Goal: Task Accomplishment & Management: Manage account settings

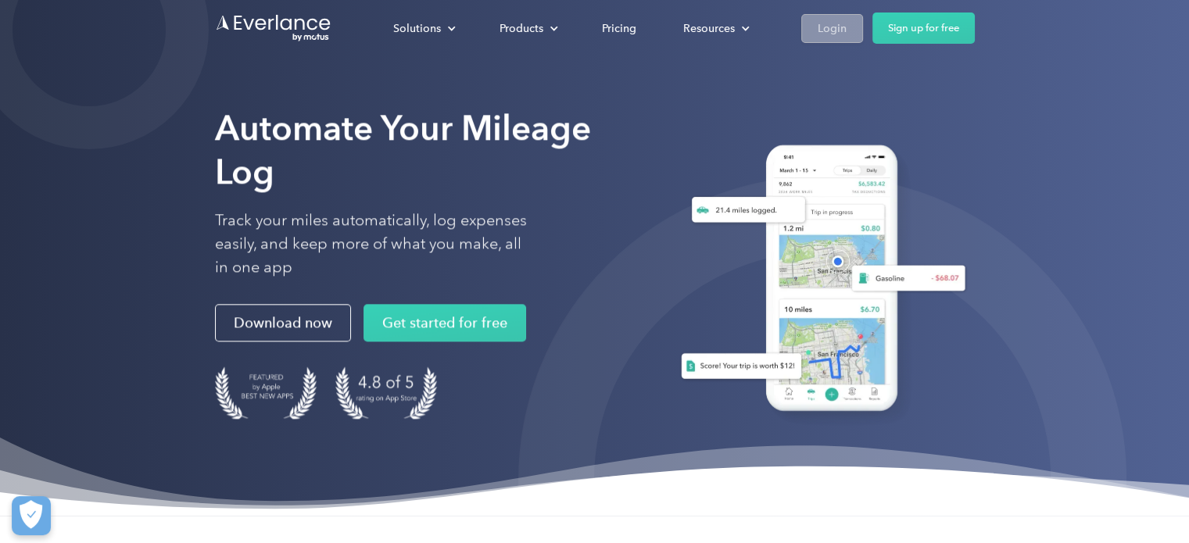
click at [842, 34] on div "Login" at bounding box center [831, 29] width 29 height 20
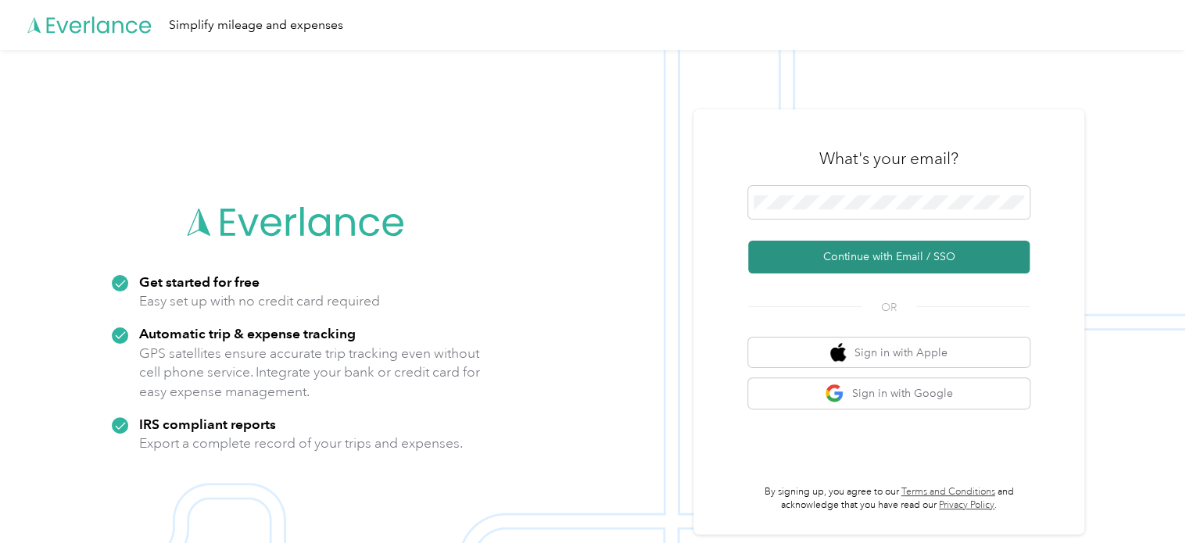
click at [875, 257] on button "Continue with Email / SSO" at bounding box center [888, 257] width 281 height 33
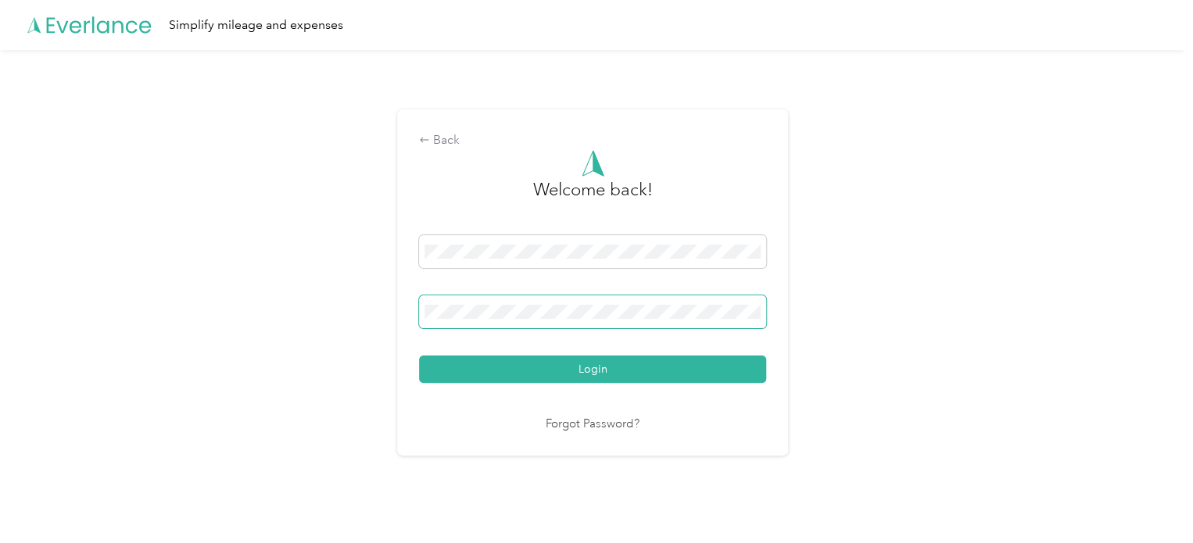
click at [673, 299] on span at bounding box center [592, 311] width 347 height 33
click at [616, 374] on button "Login" at bounding box center [592, 369] width 347 height 27
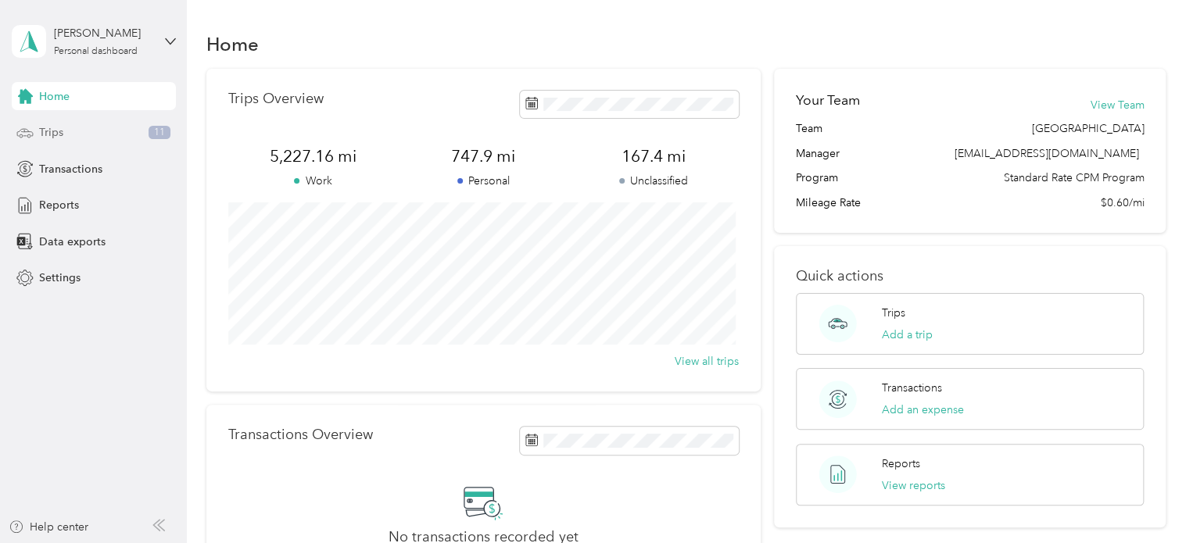
click at [37, 132] on div "Trips 11" at bounding box center [94, 133] width 164 height 28
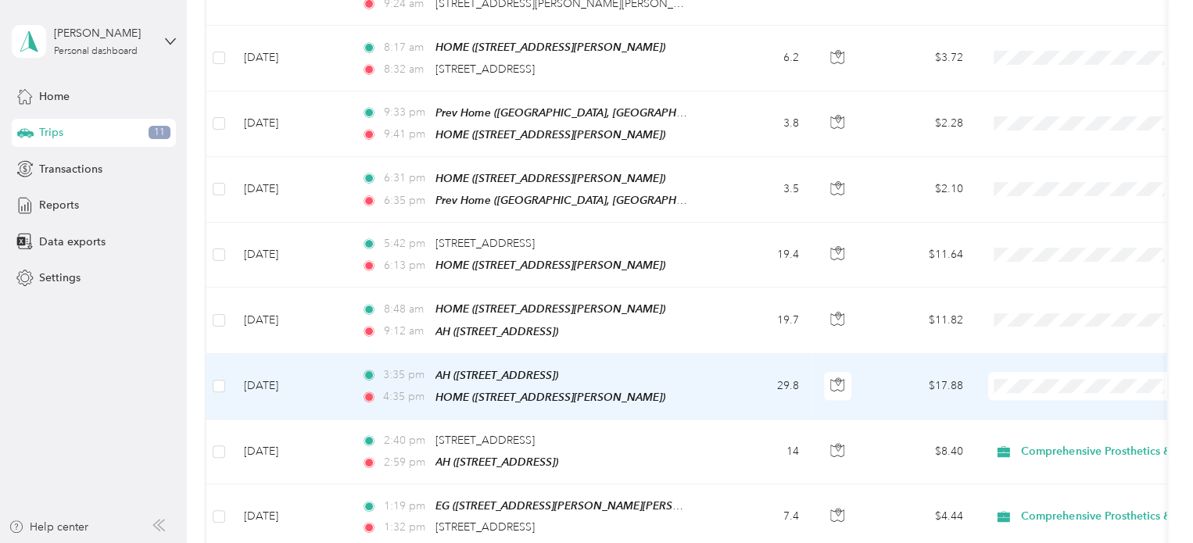
scroll to position [547, 0]
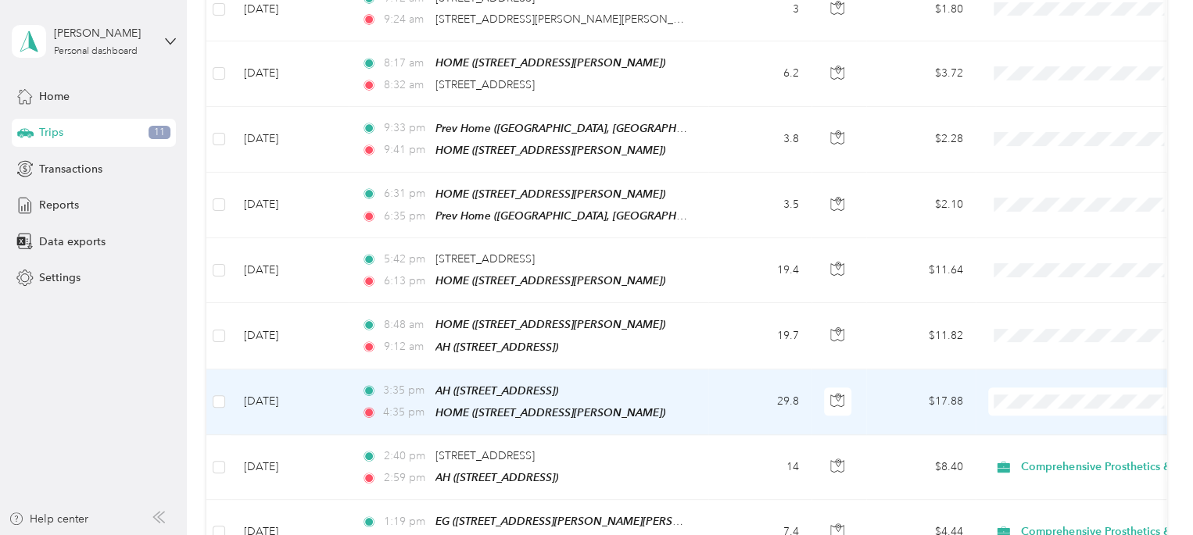
click at [1028, 420] on span "Comprehensive Prosthetics & Orthotics" at bounding box center [1148, 418] width 245 height 16
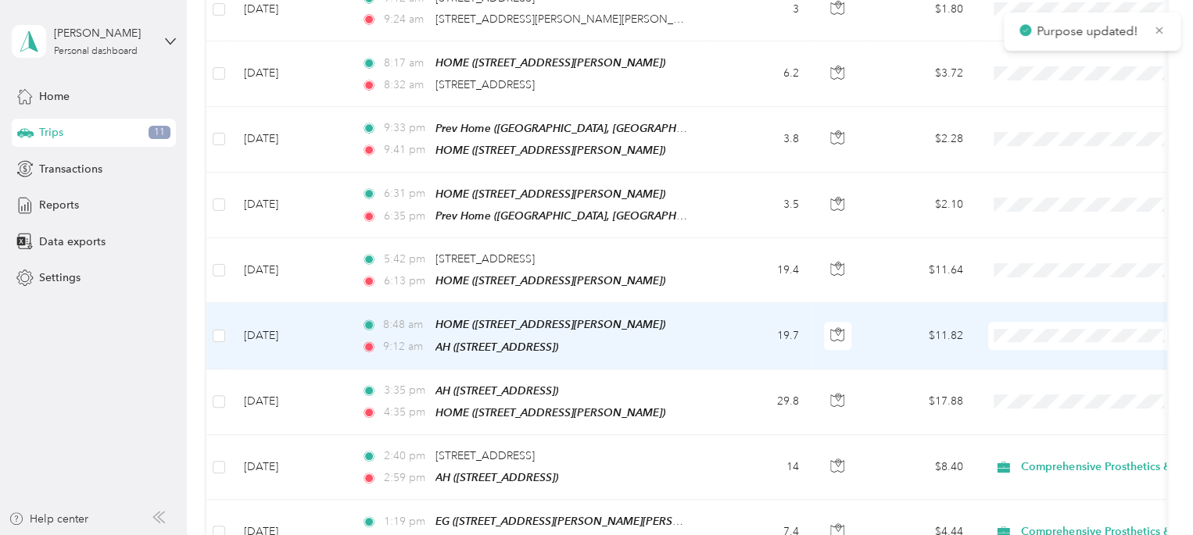
click at [1021, 346] on span "Comprehensive Prosthetics & Orthotics" at bounding box center [1135, 351] width 273 height 16
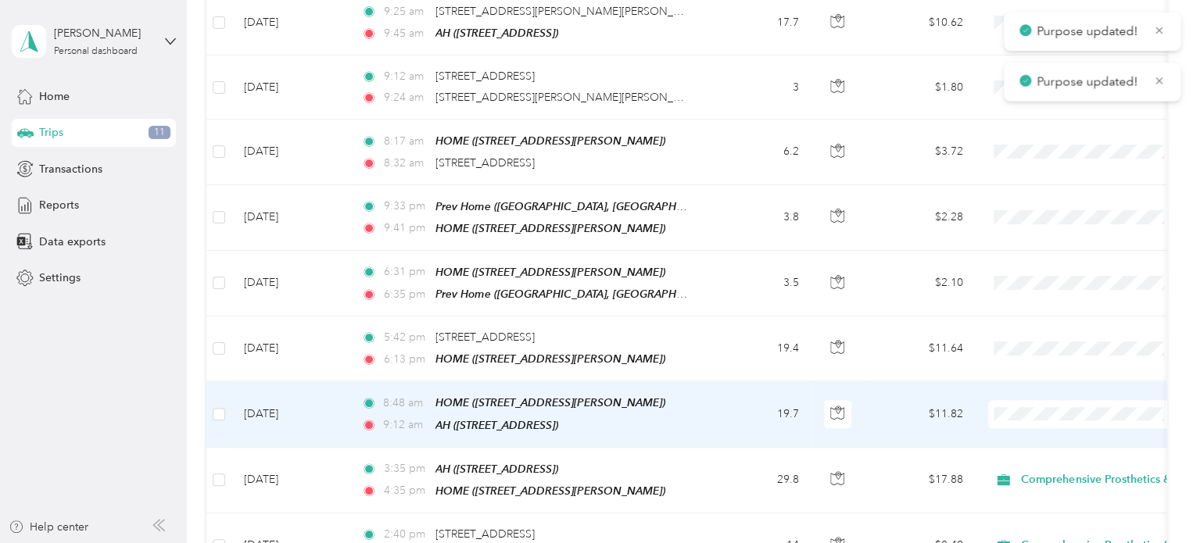
scroll to position [391, 0]
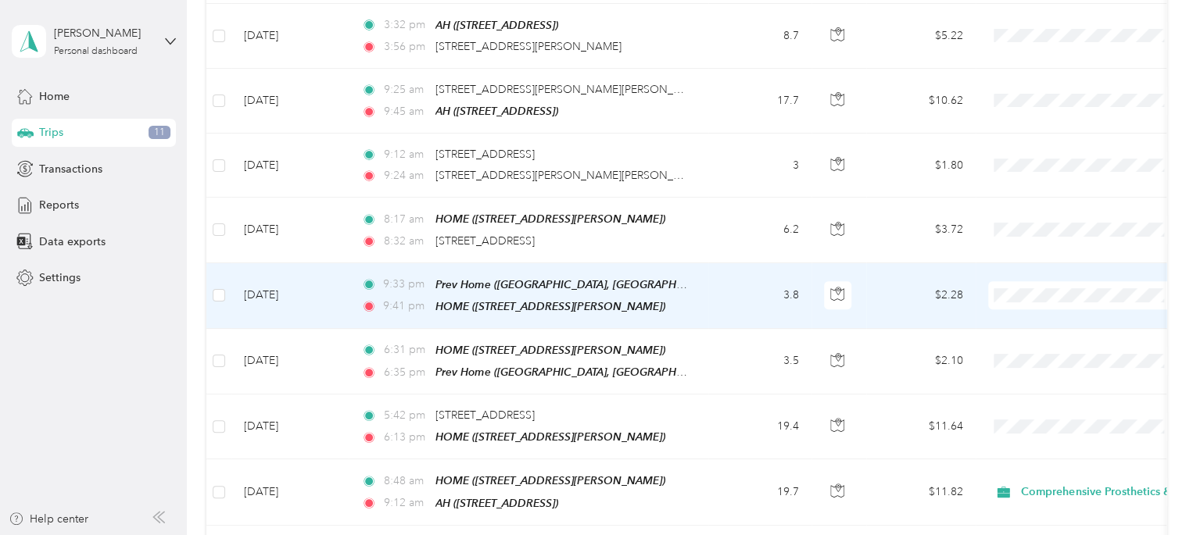
click at [1046, 341] on span "Personal" at bounding box center [1148, 343] width 245 height 16
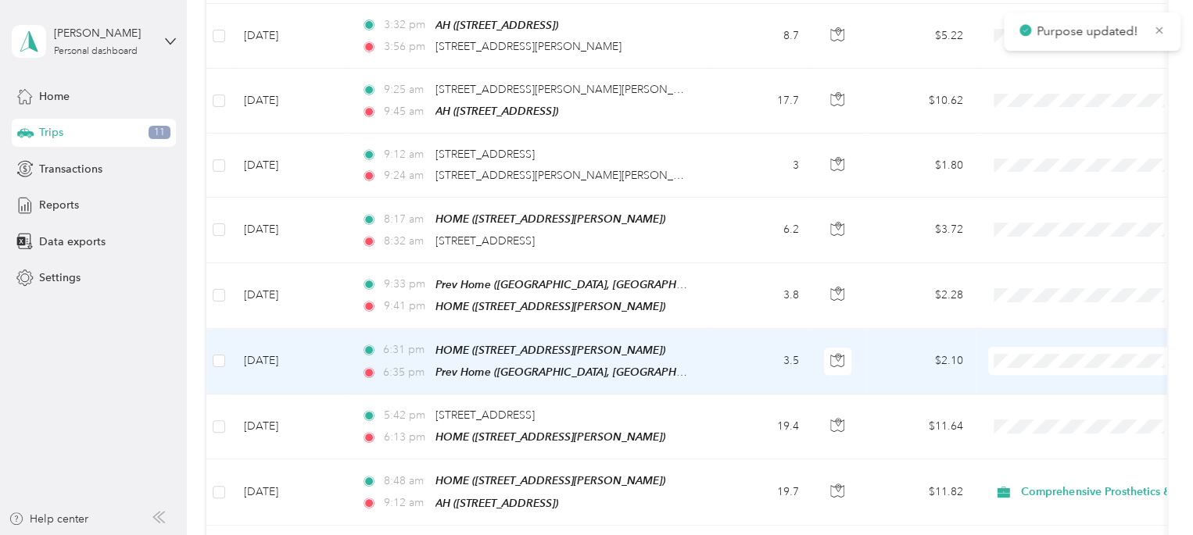
click at [1035, 406] on span "Personal" at bounding box center [1148, 405] width 245 height 16
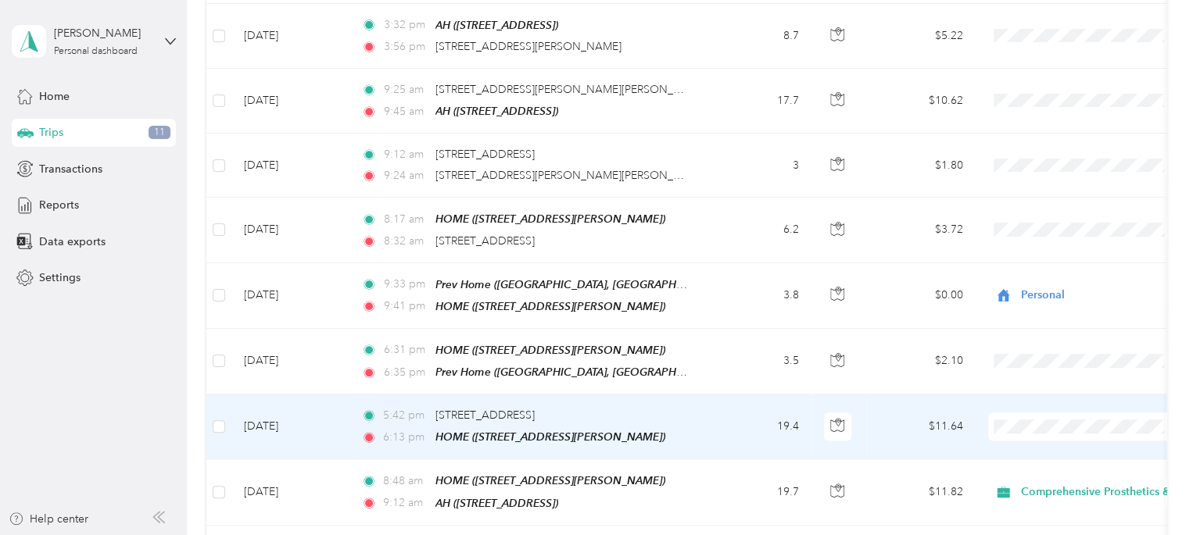
click at [1033, 445] on span "Comprehensive Prosthetics & Orthotics" at bounding box center [1148, 446] width 245 height 16
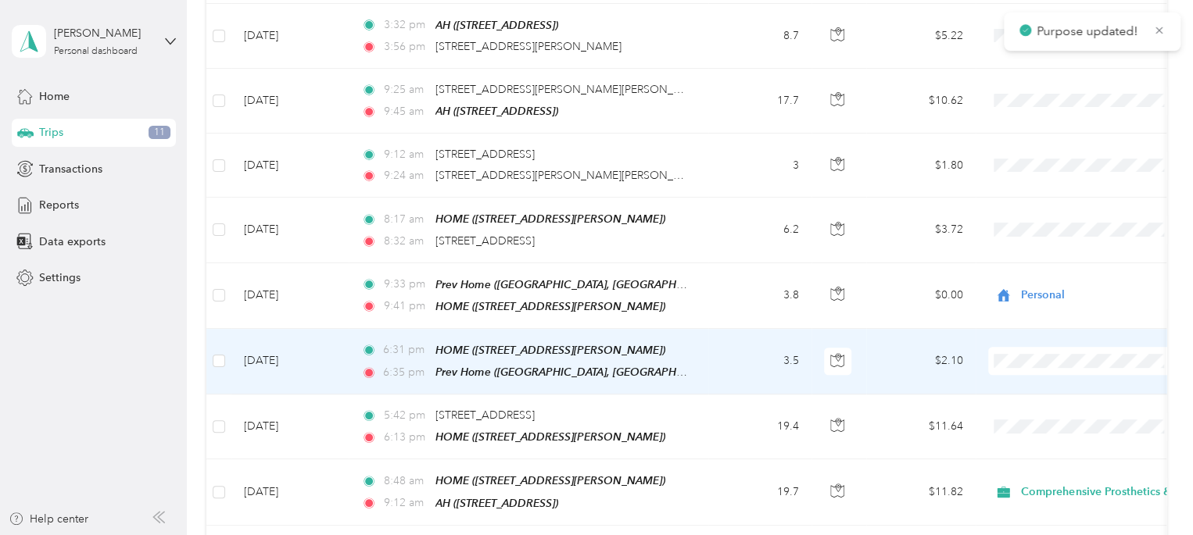
click at [1032, 408] on span "Personal" at bounding box center [1148, 409] width 245 height 16
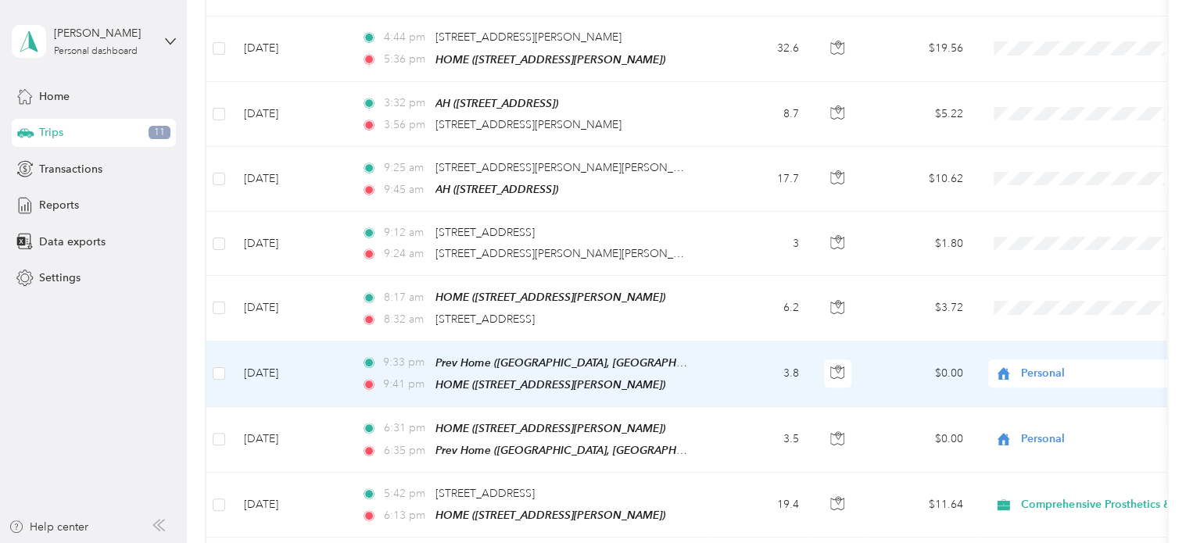
scroll to position [234, 0]
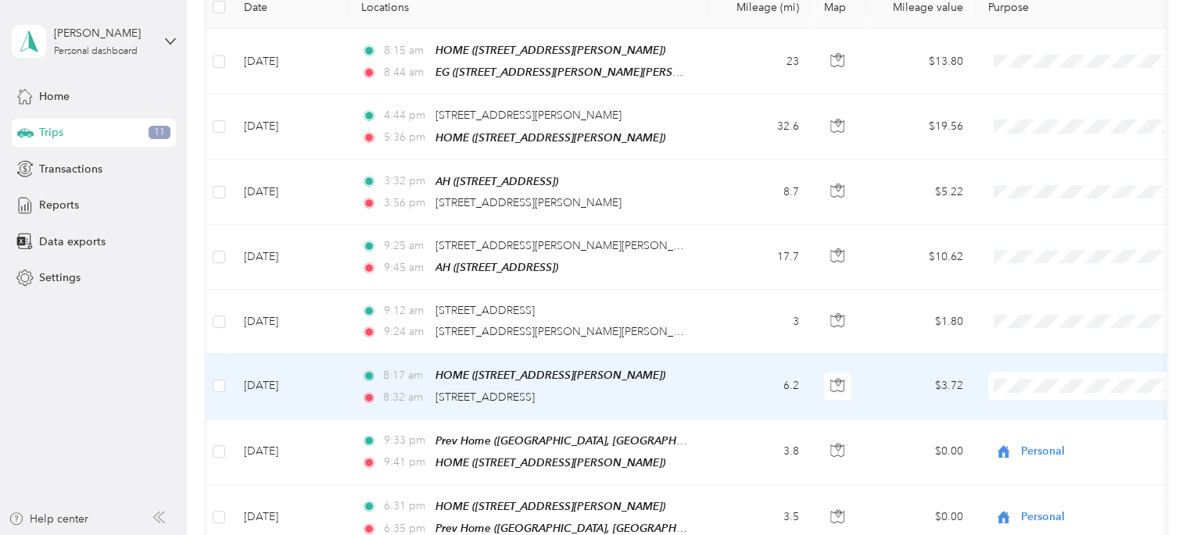
click at [1046, 440] on li "Personal" at bounding box center [1135, 437] width 295 height 27
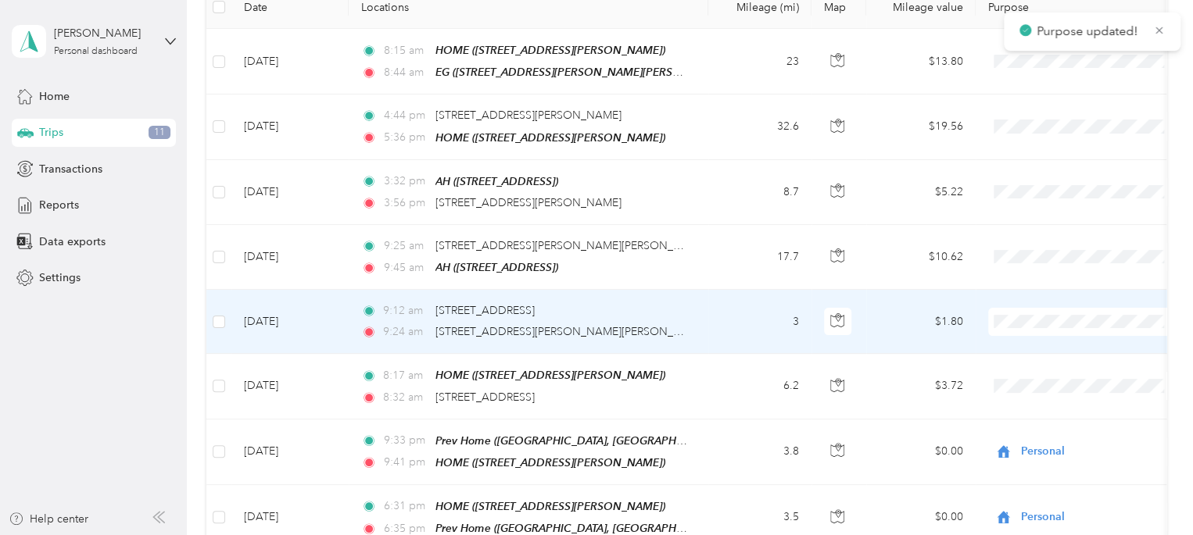
click at [1029, 368] on span "Personal" at bounding box center [1148, 373] width 245 height 16
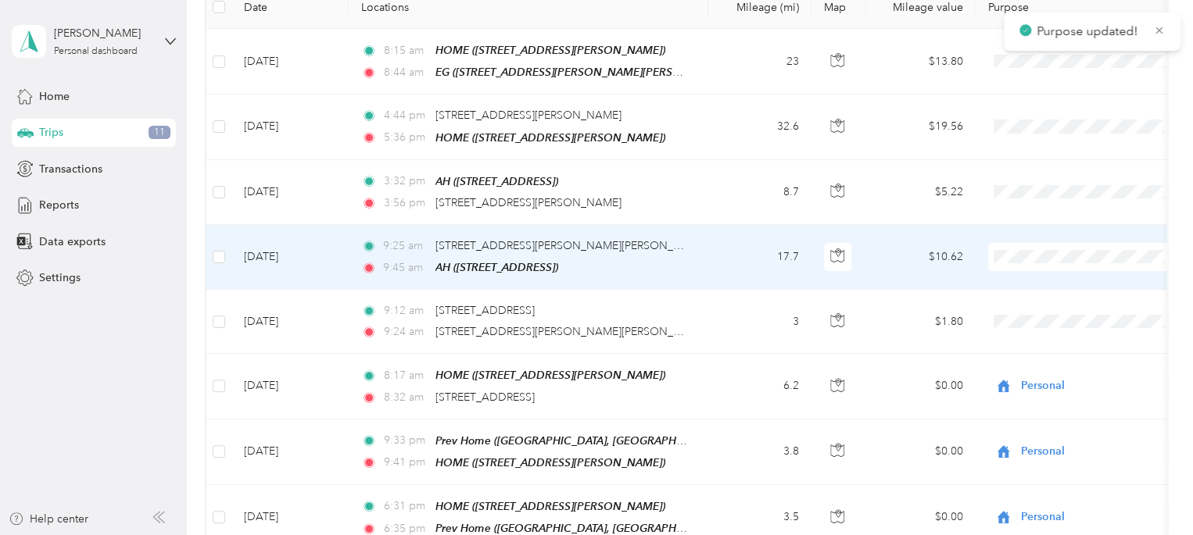
click at [1035, 305] on span "Personal" at bounding box center [1148, 309] width 245 height 16
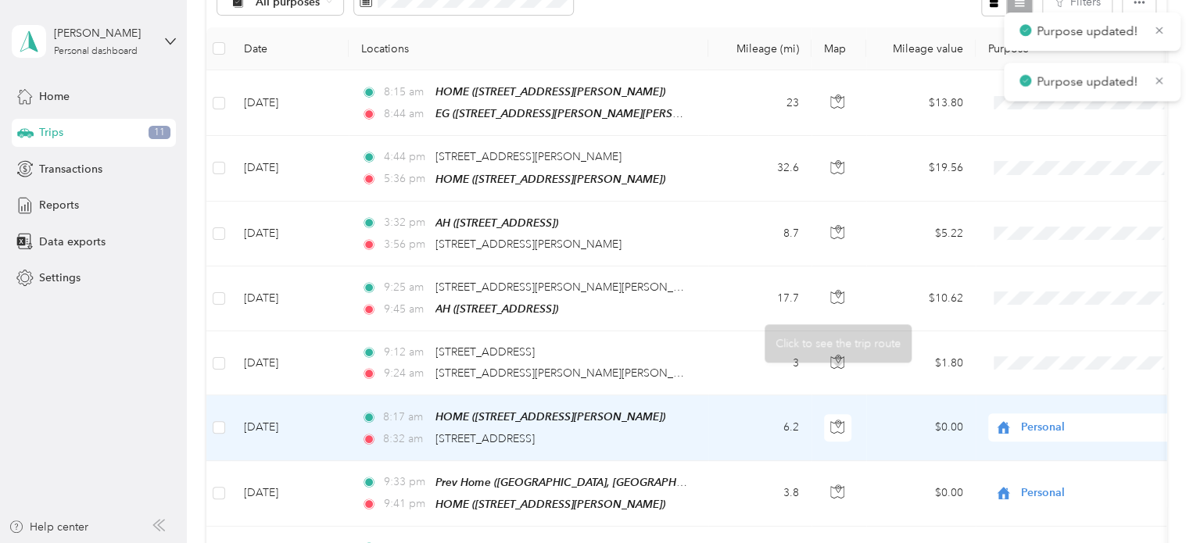
scroll to position [156, 0]
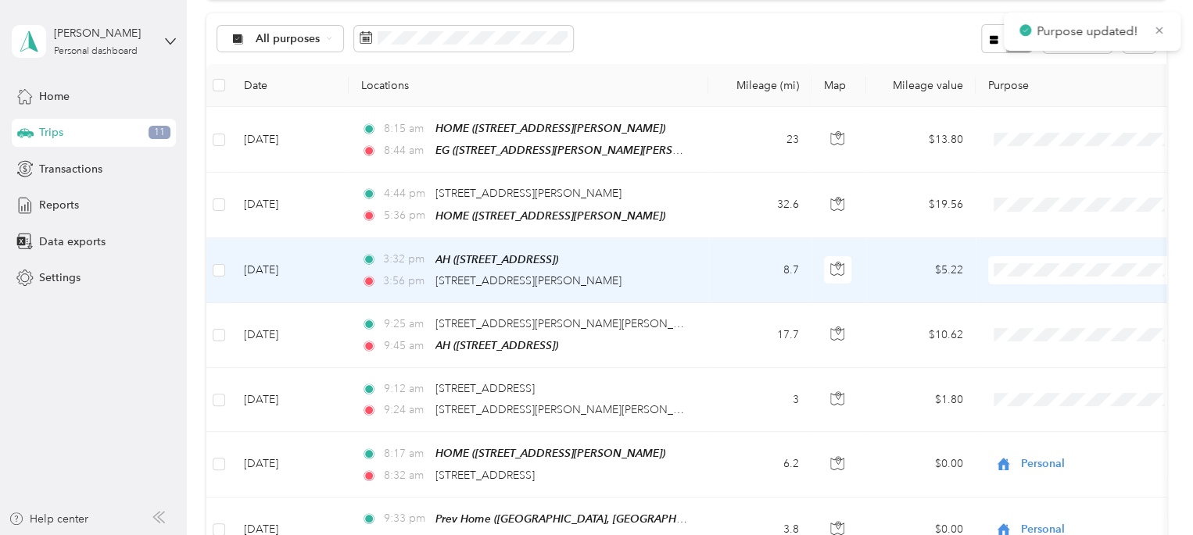
click at [1037, 288] on span "Comprehensive Prosthetics & Orthotics" at bounding box center [1148, 296] width 245 height 16
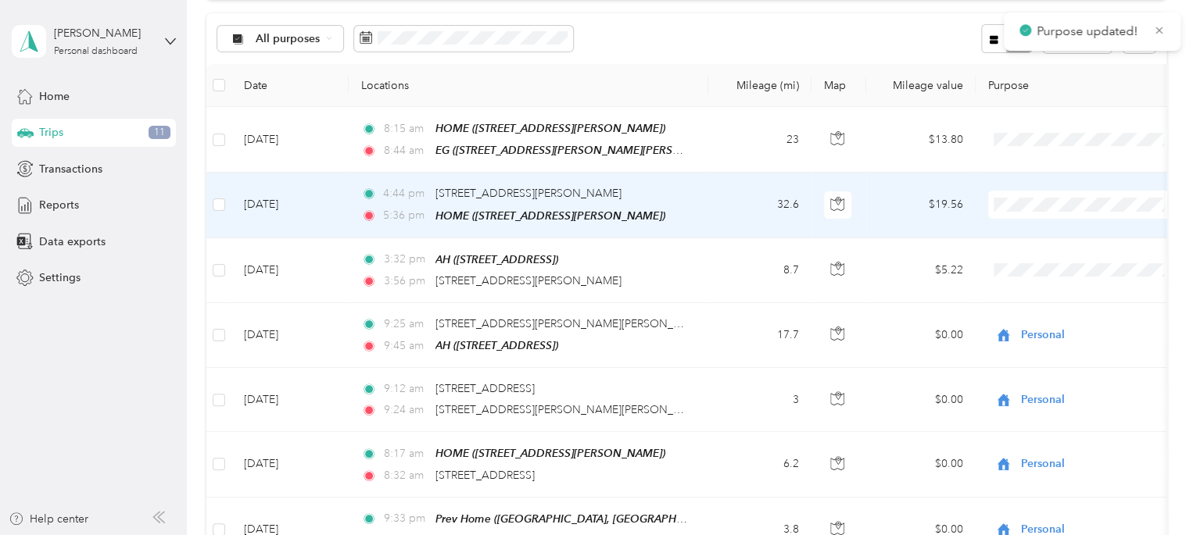
click at [1038, 227] on span "Comprehensive Prosthetics & Orthotics" at bounding box center [1148, 223] width 245 height 16
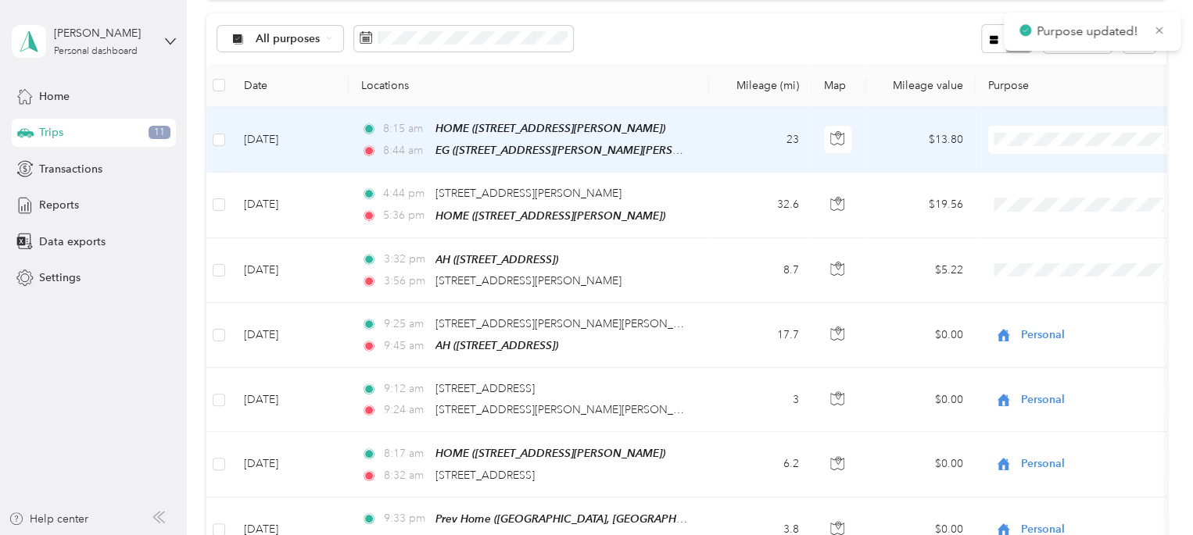
click at [1043, 167] on span "Comprehensive Prosthetics & Orthotics" at bounding box center [1148, 167] width 245 height 16
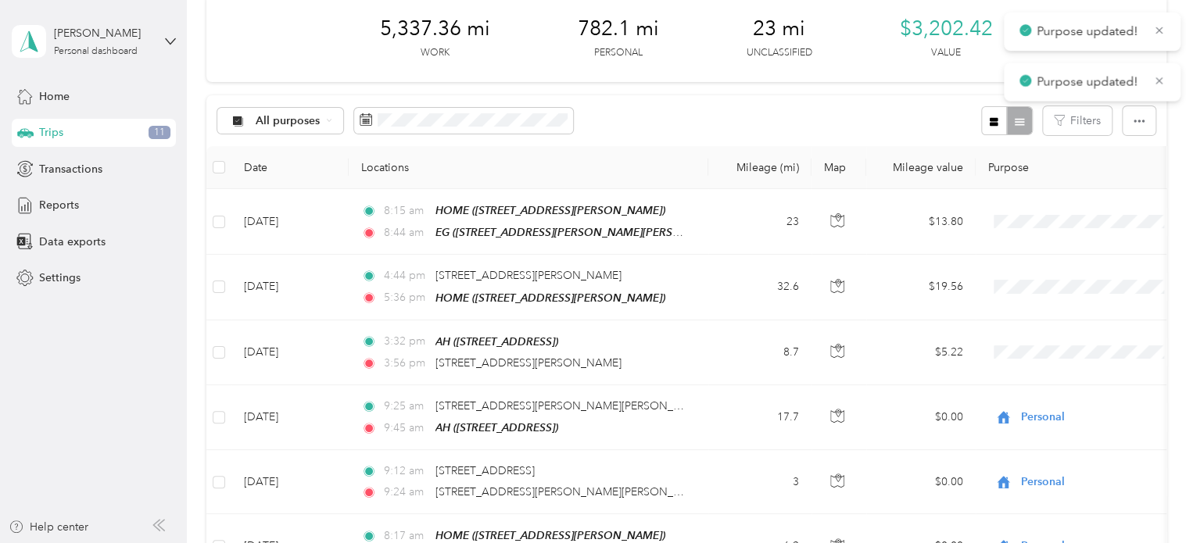
scroll to position [0, 0]
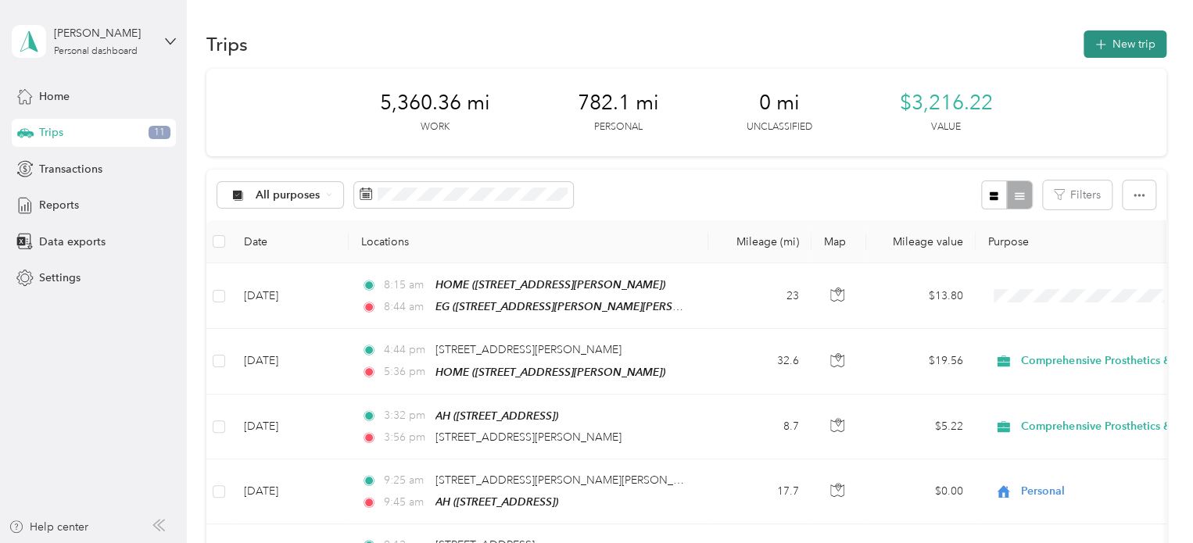
click at [1141, 53] on button "New trip" at bounding box center [1124, 43] width 83 height 27
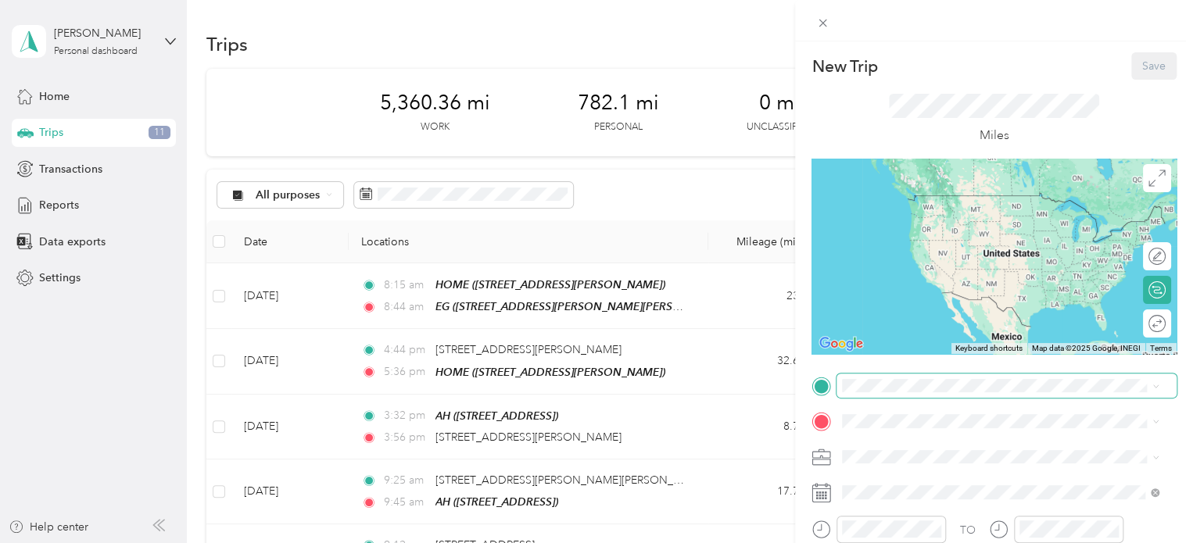
click at [892, 393] on span at bounding box center [1006, 386] width 340 height 25
click at [899, 365] on strong "HOME" at bounding box center [888, 365] width 34 height 14
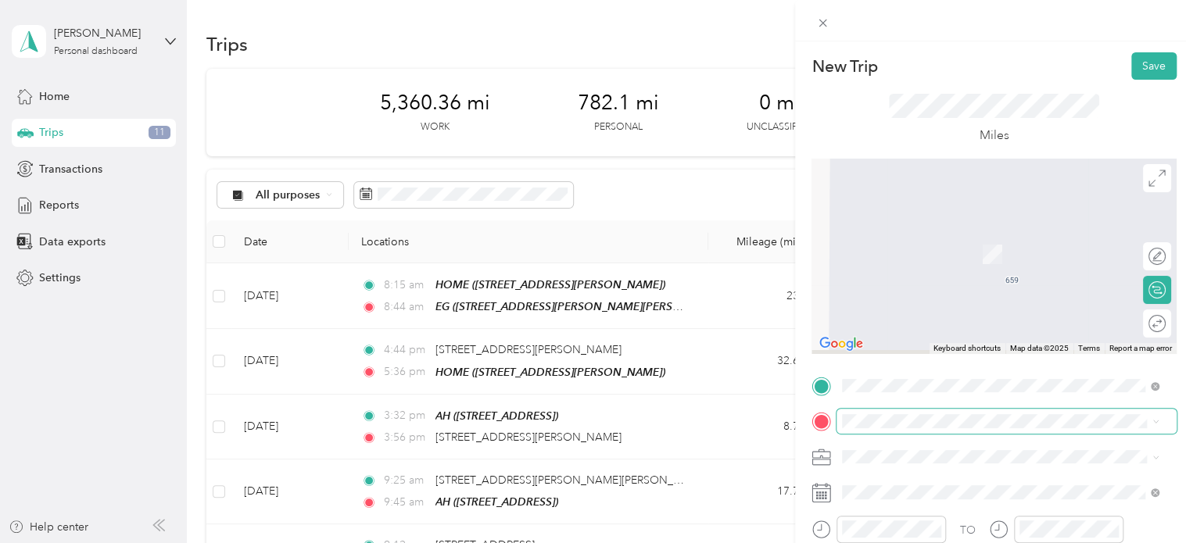
click at [892, 410] on span at bounding box center [1006, 421] width 340 height 25
click at [892, 313] on span "1614 W Central Rd, 60005, Arlington Heights, IL, United States" at bounding box center [920, 319] width 99 height 13
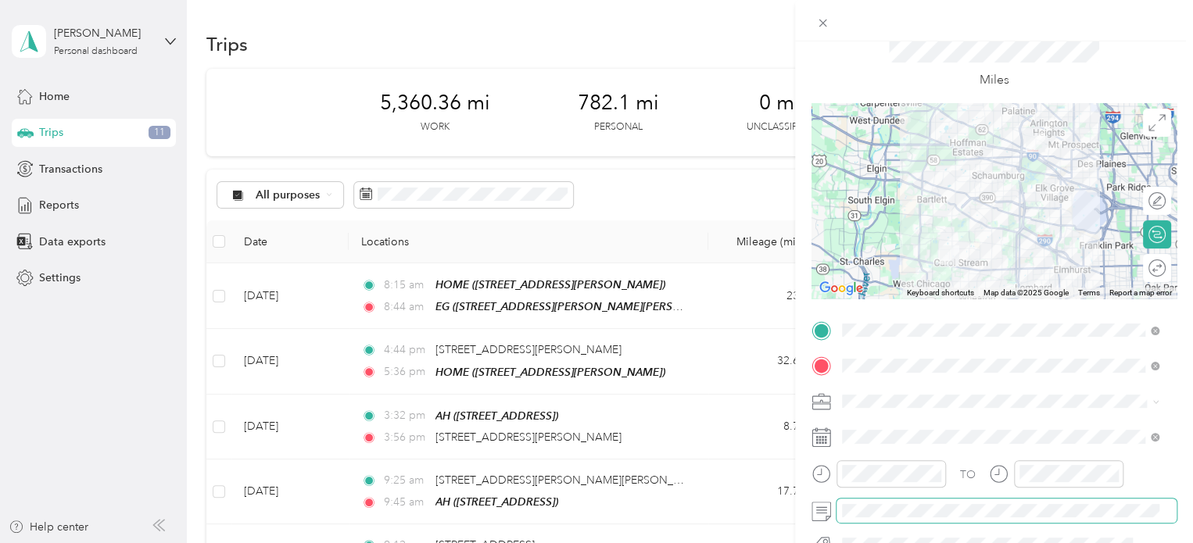
scroll to position [78, 0]
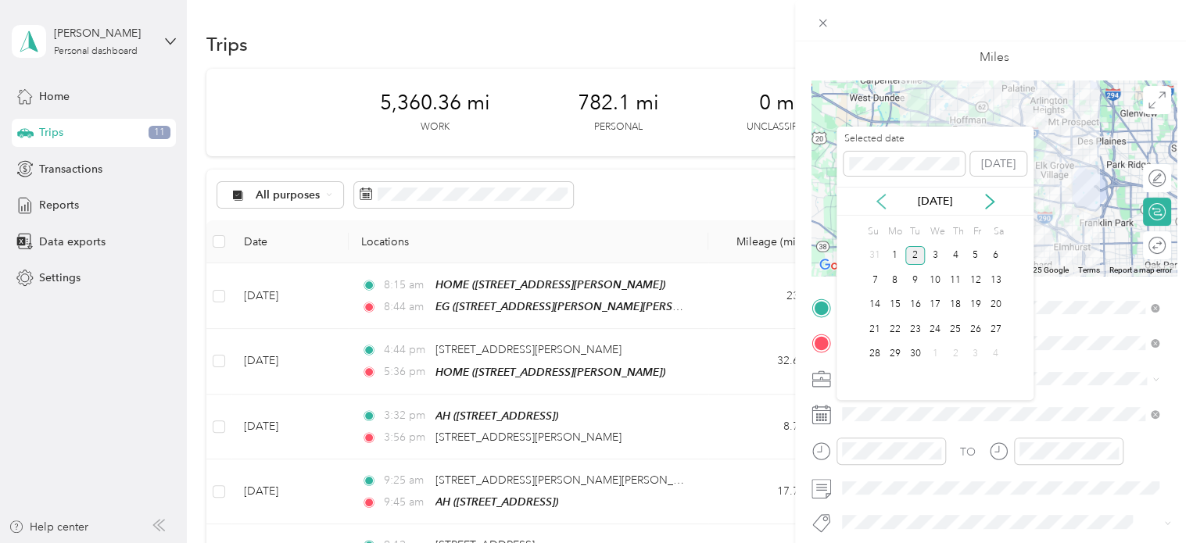
click at [878, 202] on icon at bounding box center [881, 202] width 8 height 14
click at [966, 352] on div "29" at bounding box center [975, 355] width 20 height 20
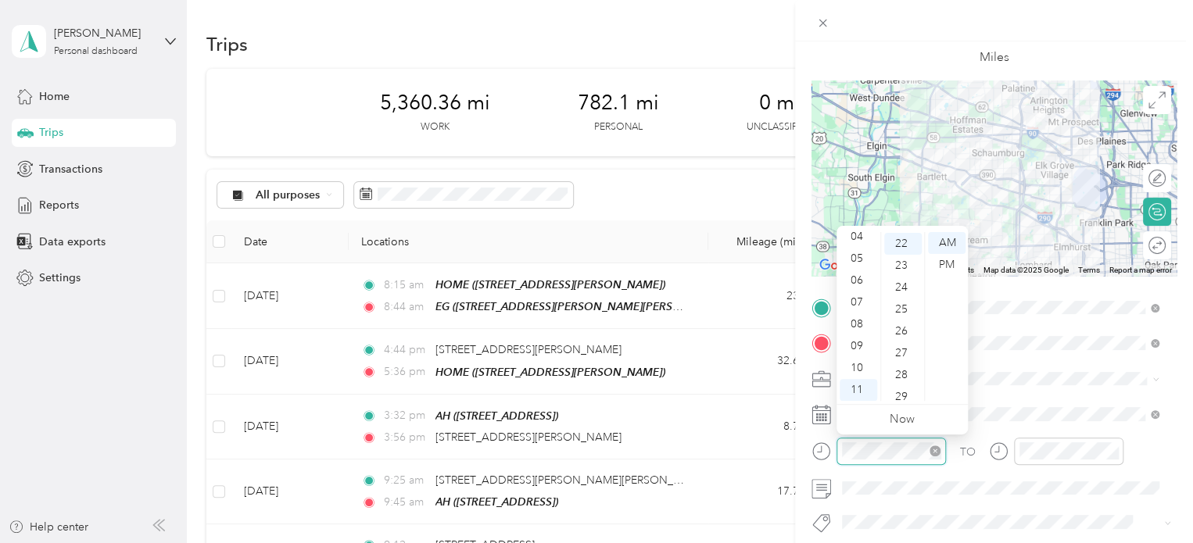
scroll to position [481, 0]
click at [860, 324] on div "08" at bounding box center [858, 324] width 38 height 22
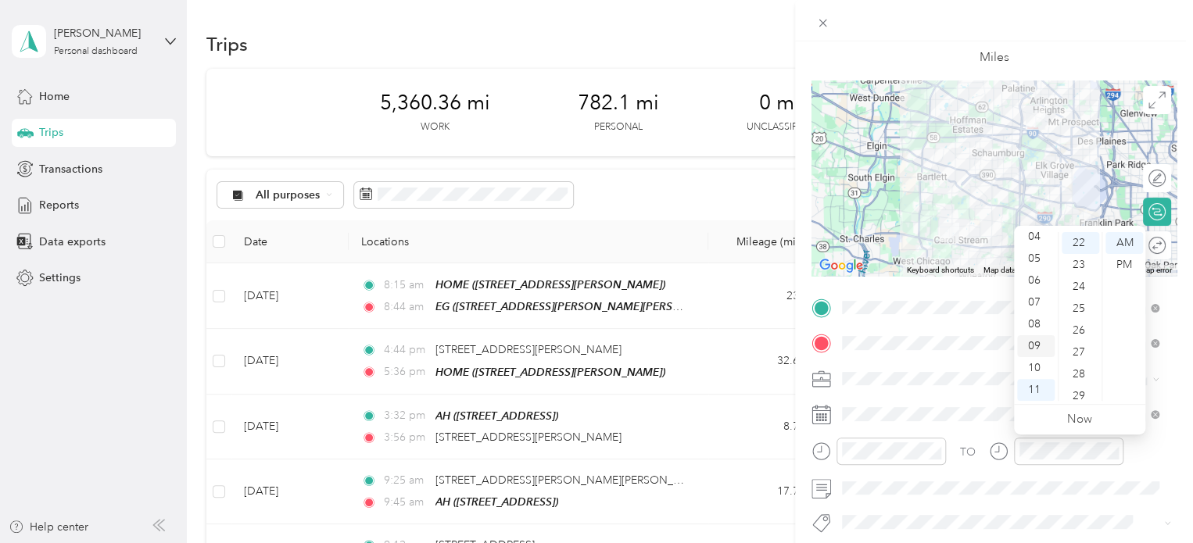
click at [1032, 350] on div "09" at bounding box center [1036, 346] width 38 height 22
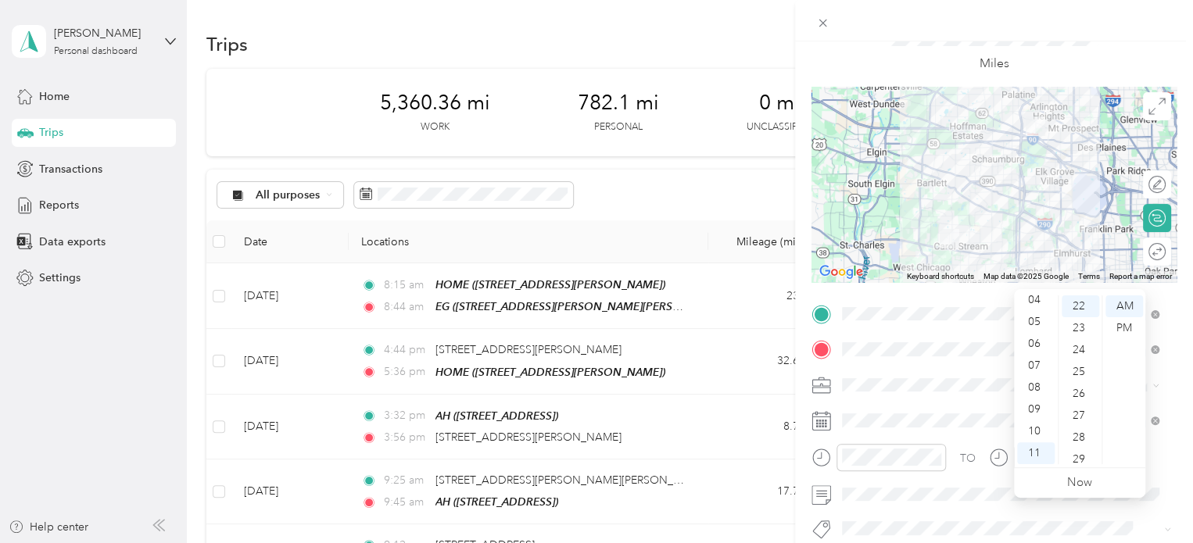
scroll to position [0, 0]
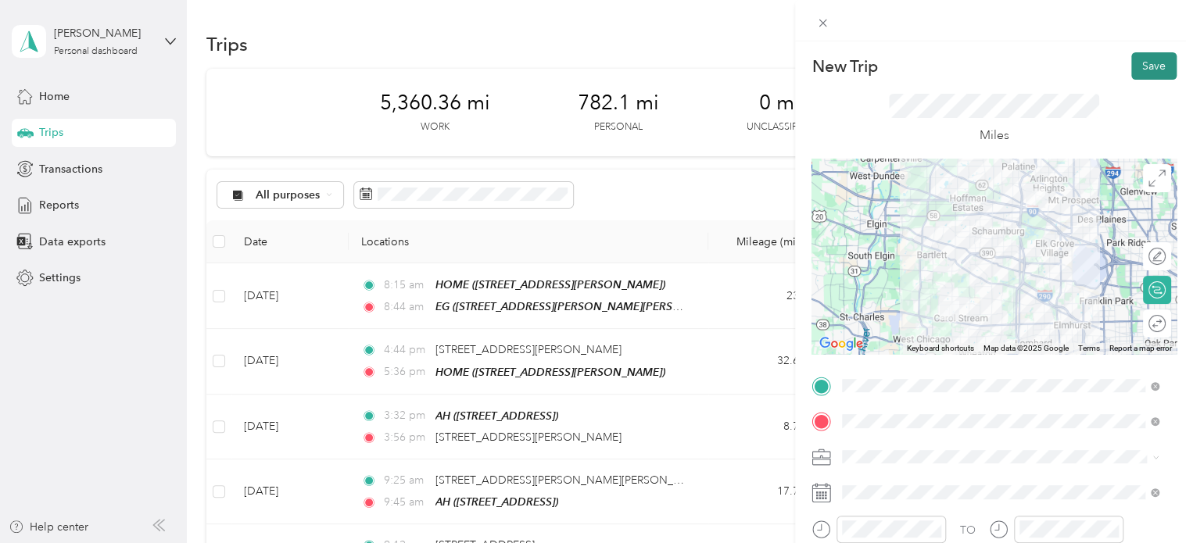
click at [1146, 69] on button "Save" at bounding box center [1153, 65] width 45 height 27
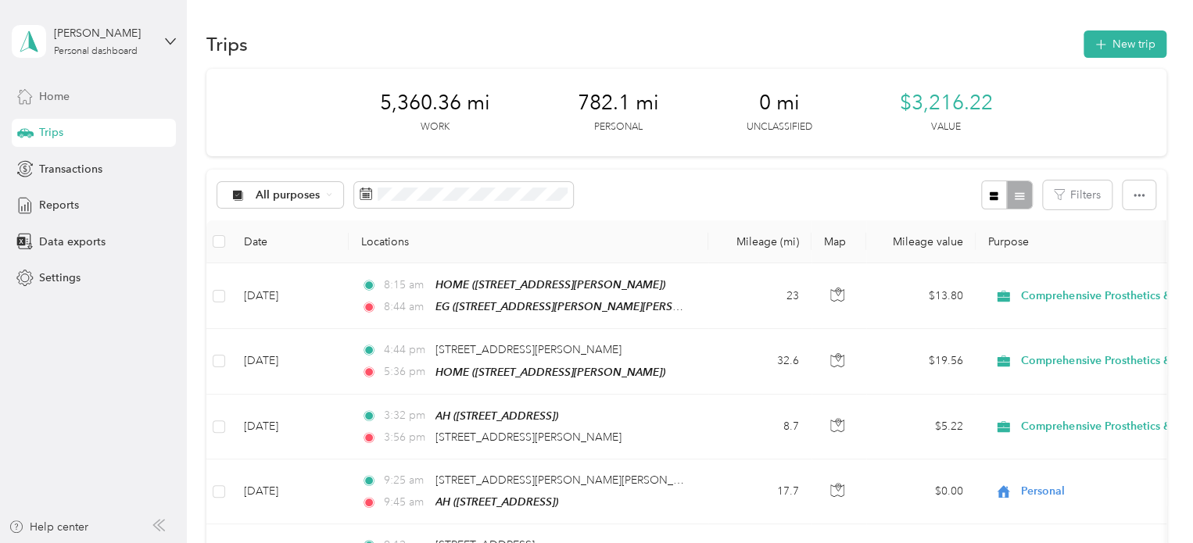
click at [43, 94] on span "Home" at bounding box center [54, 96] width 30 height 16
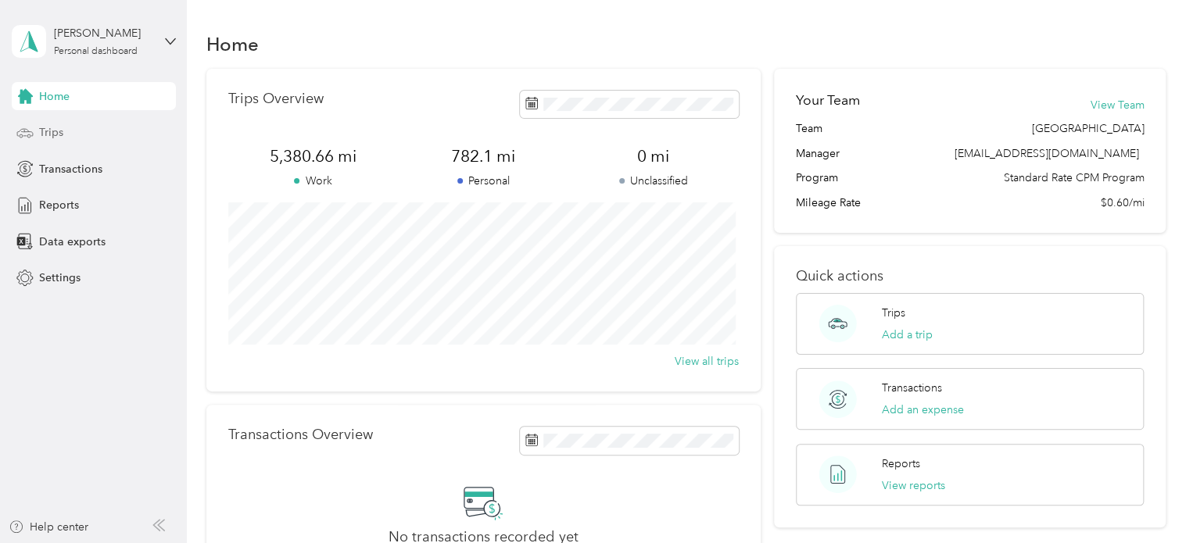
click at [58, 141] on div "Trips" at bounding box center [94, 133] width 164 height 28
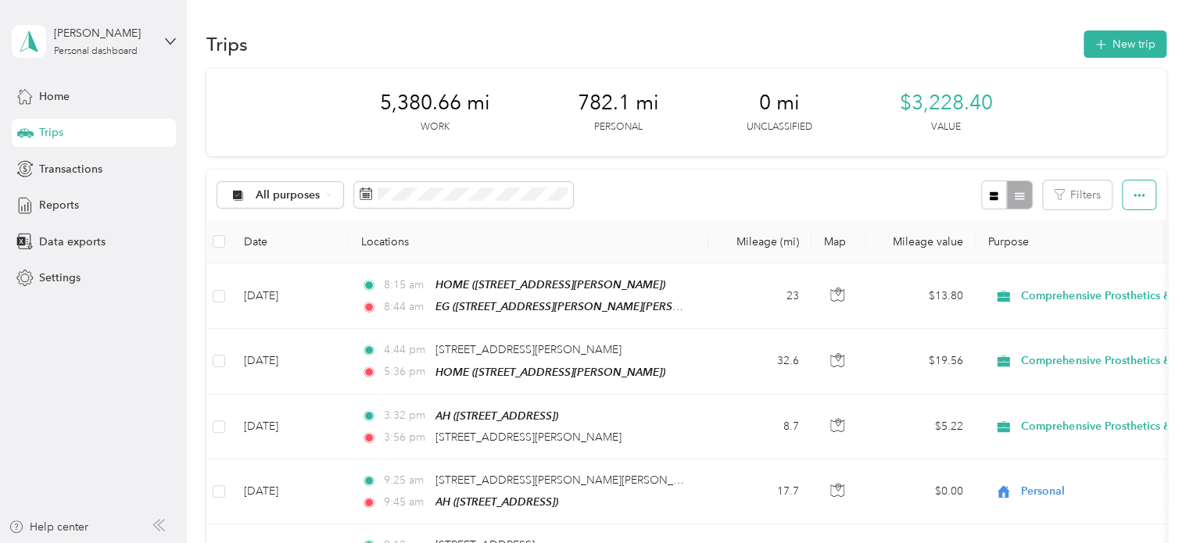
click at [1127, 191] on button "button" at bounding box center [1138, 195] width 33 height 29
click at [55, 164] on span "Transactions" at bounding box center [70, 169] width 63 height 16
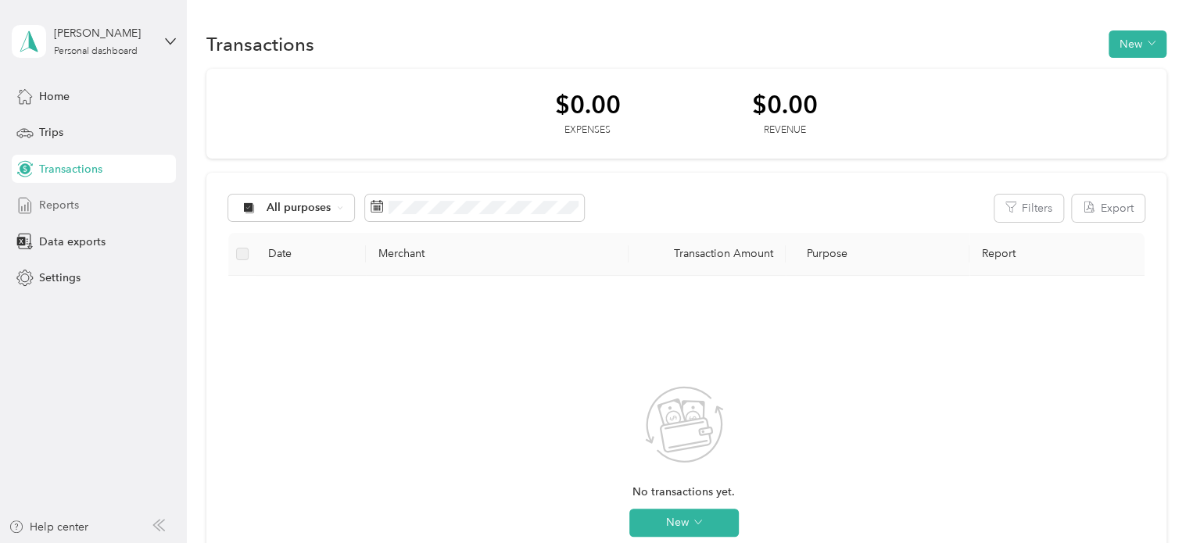
click at [55, 191] on div "Reports" at bounding box center [94, 205] width 164 height 28
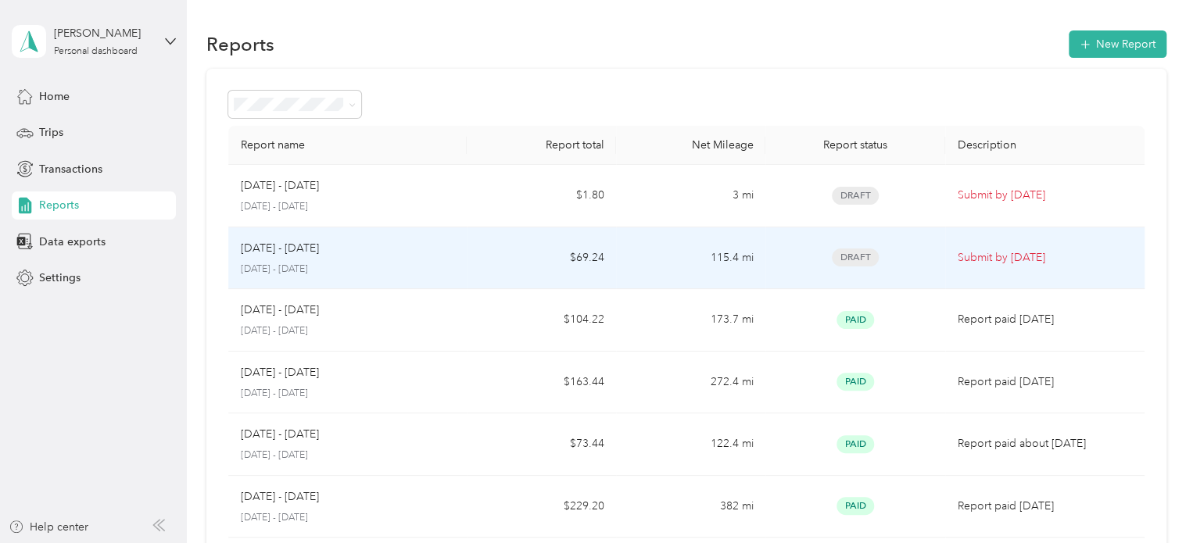
click at [403, 248] on div "Aug 16 - 31, 2025" at bounding box center [348, 248] width 214 height 17
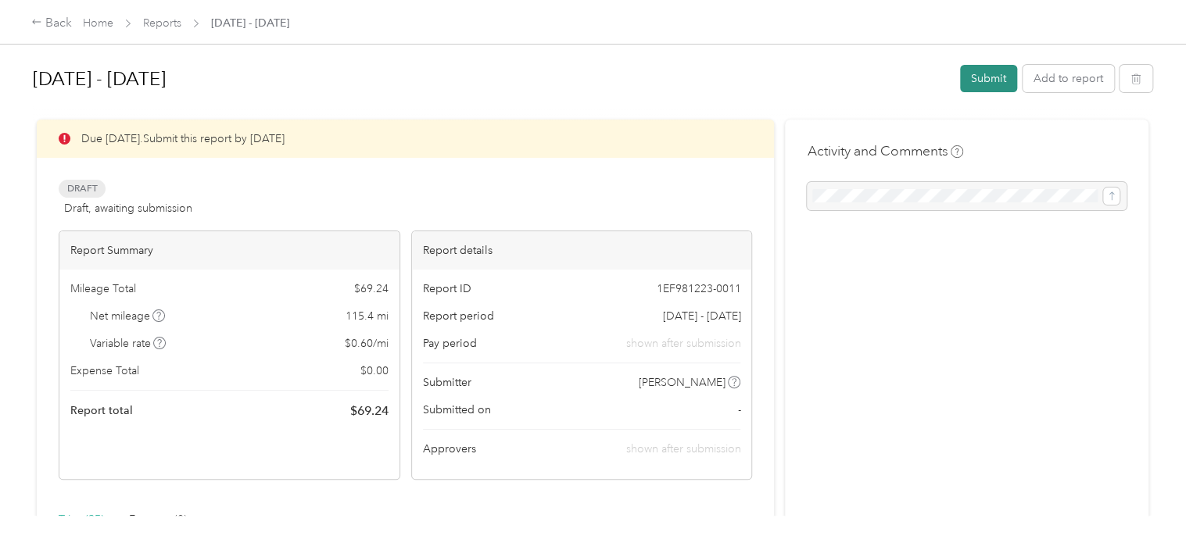
click at [971, 72] on button "Submit" at bounding box center [988, 78] width 57 height 27
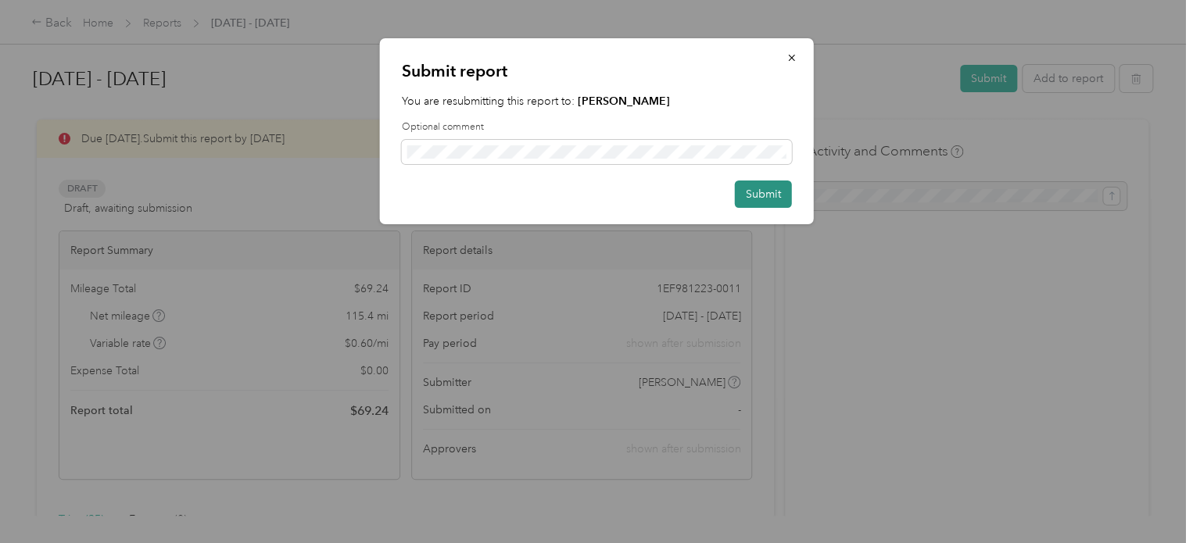
click at [768, 190] on button "Submit" at bounding box center [763, 194] width 57 height 27
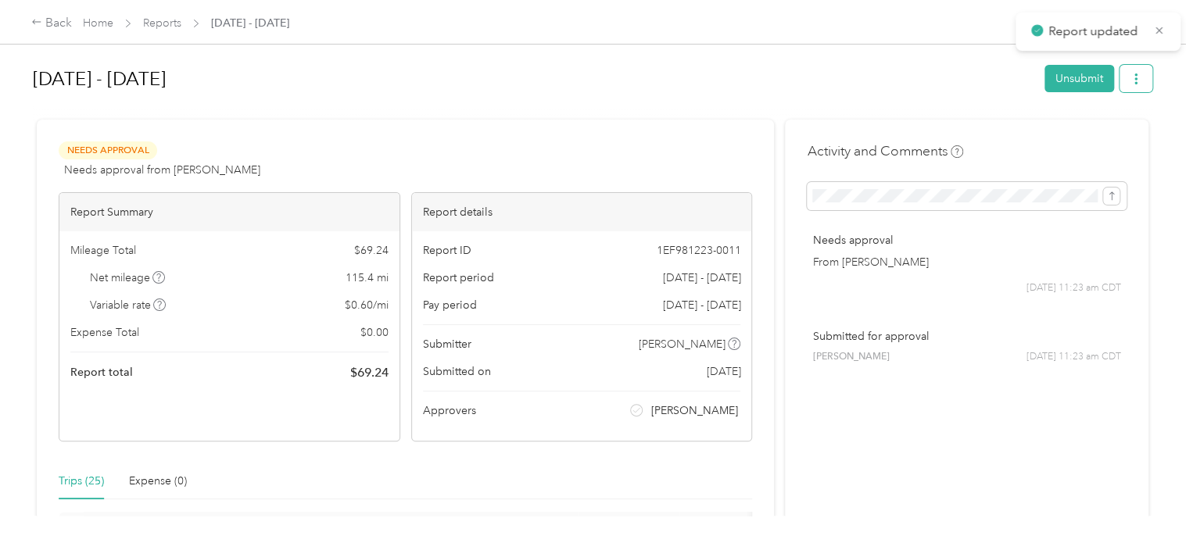
click at [1130, 73] on icon "button" at bounding box center [1135, 78] width 11 height 11
click at [1099, 135] on span "Download" at bounding box center [1087, 135] width 52 height 16
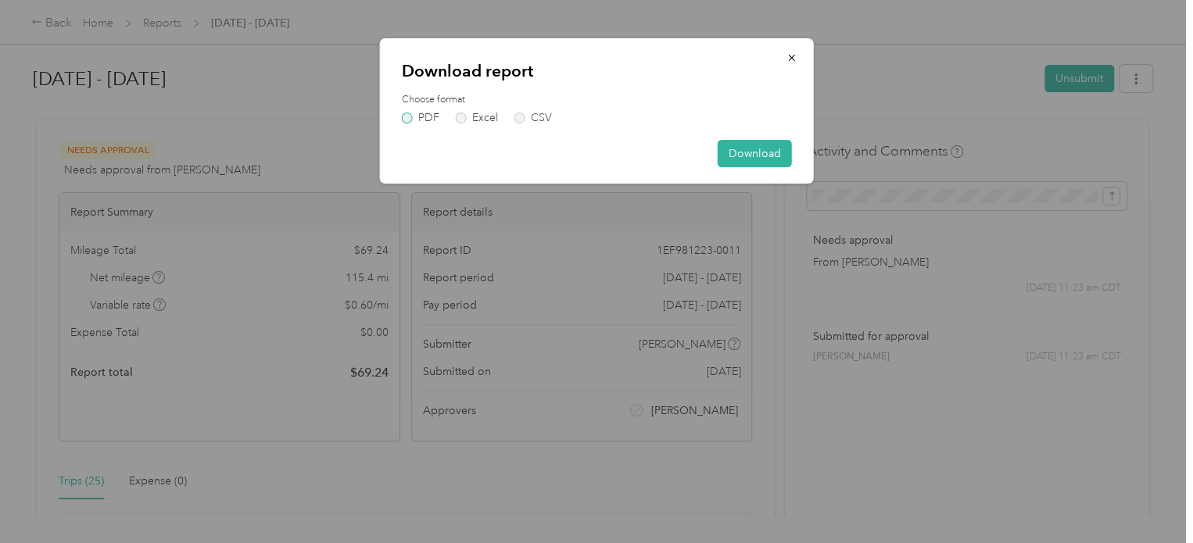
click at [410, 113] on label "PDF" at bounding box center [421, 118] width 38 height 11
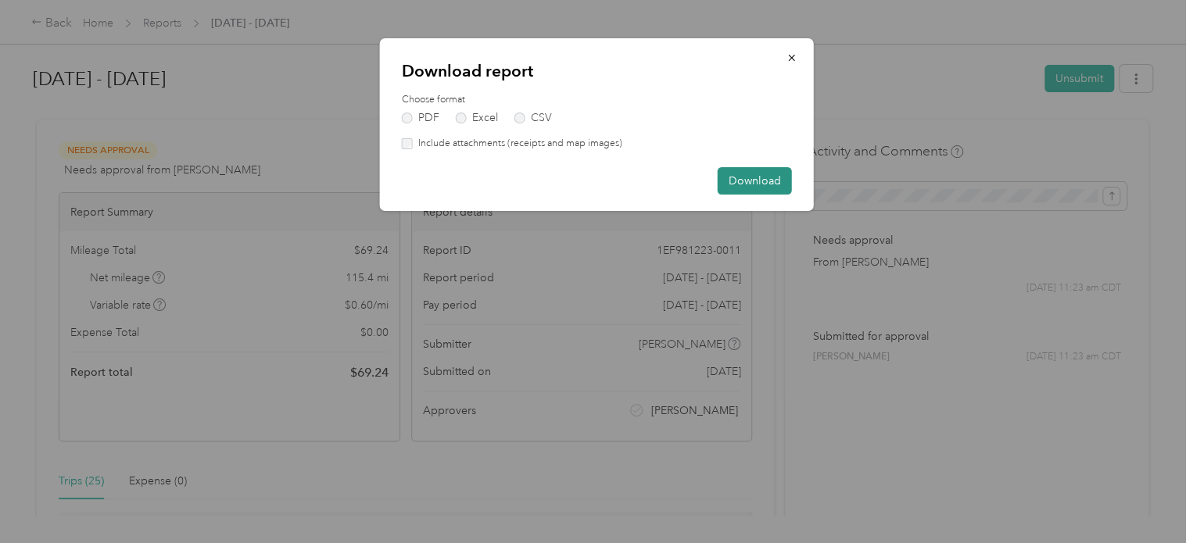
click at [779, 181] on button "Download" at bounding box center [754, 180] width 74 height 27
